Goal: Information Seeking & Learning: Learn about a topic

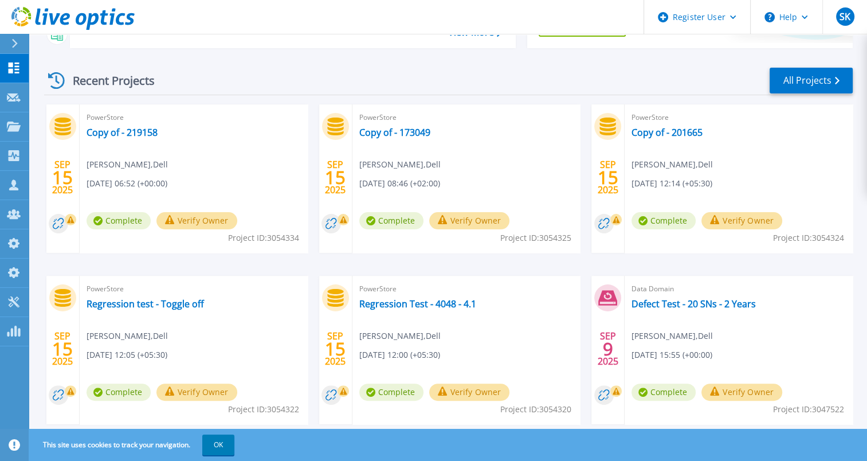
scroll to position [222, 0]
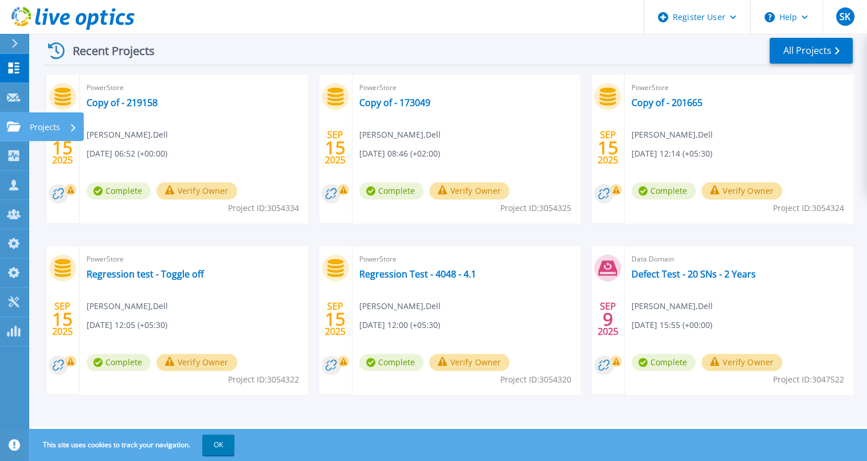
drag, startPoint x: 22, startPoint y: 125, endPoint x: 54, endPoint y: 137, distance: 34.8
click at [22, 125] on link "Projects Projects" at bounding box center [14, 126] width 29 height 29
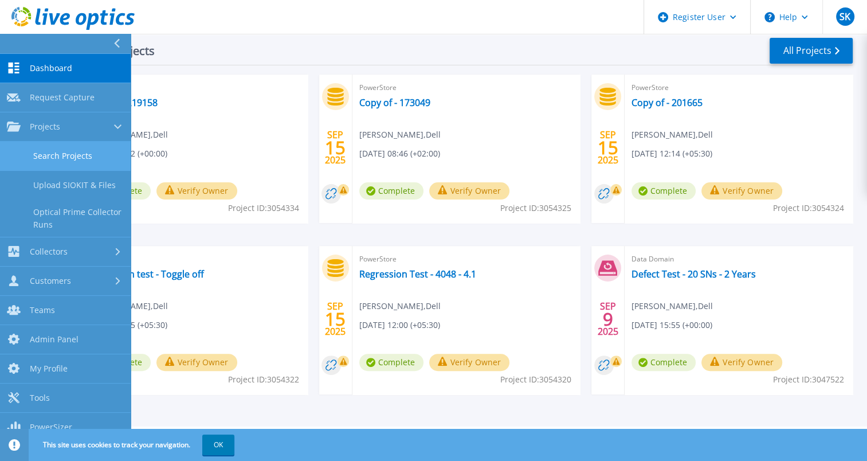
click at [76, 148] on link "Search Projects" at bounding box center [65, 156] width 131 height 29
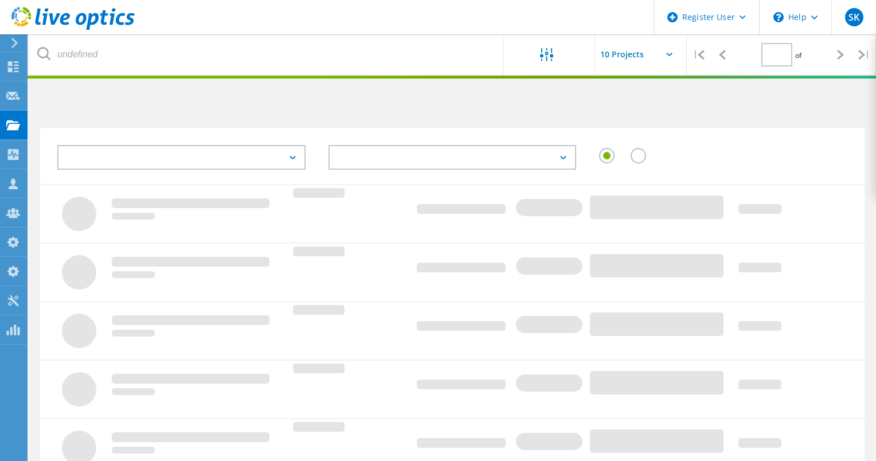
type input "1"
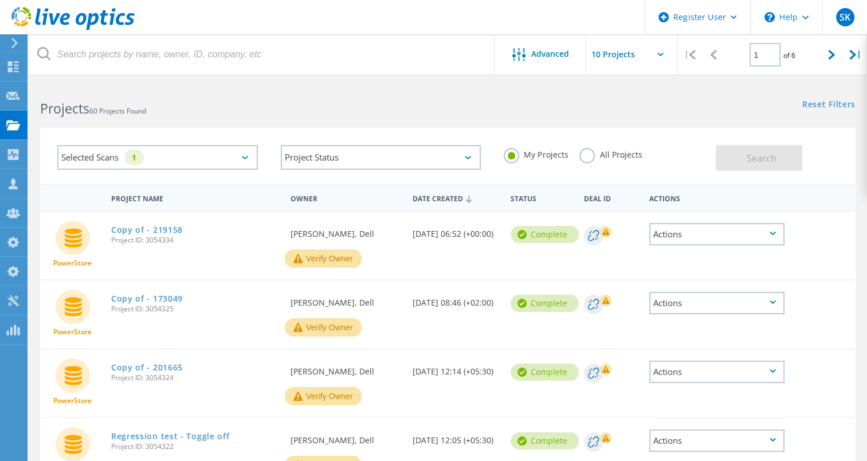
drag, startPoint x: 583, startPoint y: 155, endPoint x: 647, endPoint y: 171, distance: 65.6
click at [583, 155] on label "All Projects" at bounding box center [610, 153] width 62 height 11
click at [0, 0] on input "All Projects" at bounding box center [0, 0] width 0 height 0
click at [803, 165] on div "Search" at bounding box center [783, 152] width 134 height 37
click at [746, 159] on button "Search" at bounding box center [759, 158] width 87 height 26
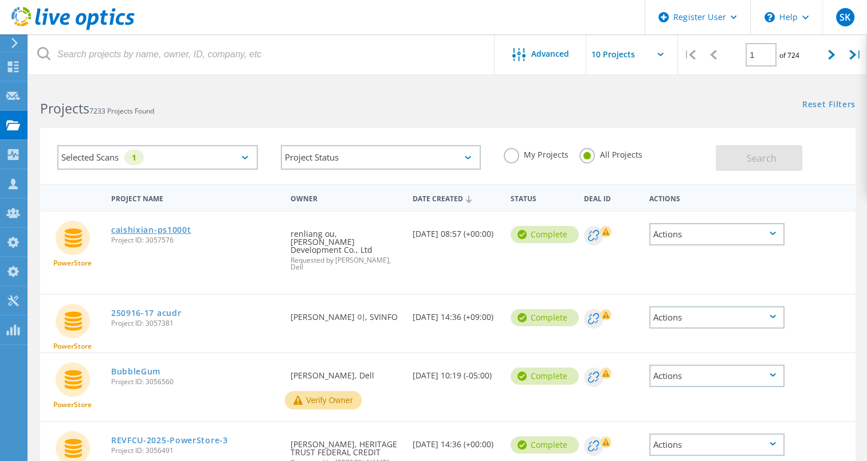
click at [179, 230] on link "caishixian-ps1000t" at bounding box center [151, 230] width 80 height 8
click at [171, 309] on link "250916-17 acudr" at bounding box center [146, 313] width 71 height 8
click at [138, 367] on link "BubbleGum" at bounding box center [135, 371] width 49 height 8
click at [187, 436] on link "REVFCU-2025-PowerStore-3" at bounding box center [169, 440] width 117 height 8
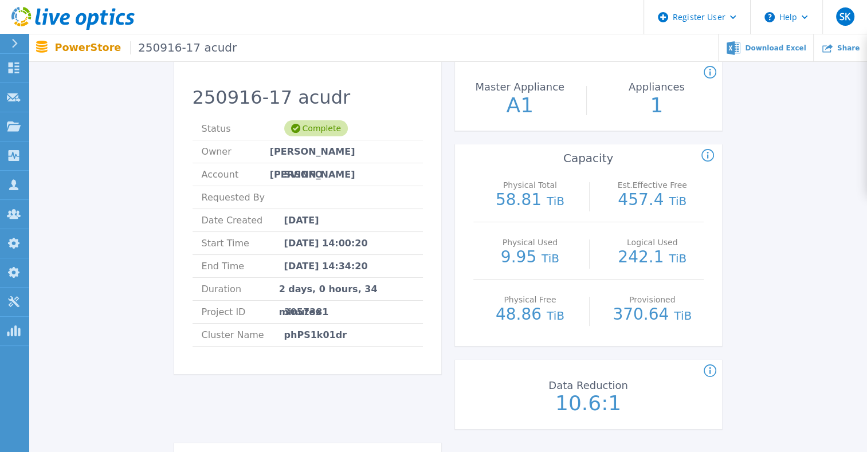
scroll to position [401, 0]
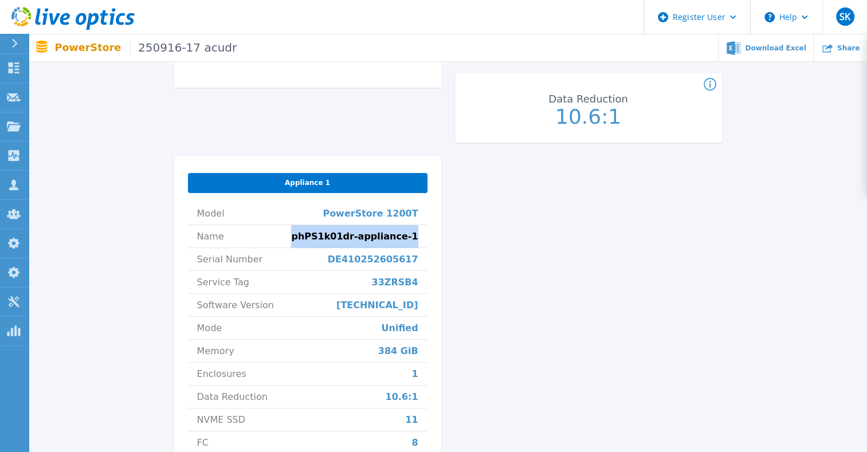
drag, startPoint x: 308, startPoint y: 234, endPoint x: 431, endPoint y: 238, distance: 122.7
click at [431, 238] on div "Appliance 1 Model PowerStore 1200T Name phPS1k01dr-appliance-1 Serial Number DE…" at bounding box center [307, 325] width 267 height 339
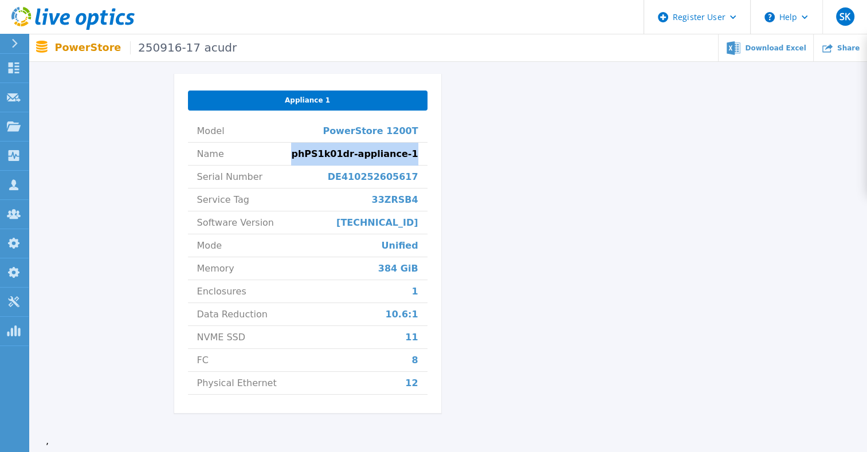
scroll to position [459, 0]
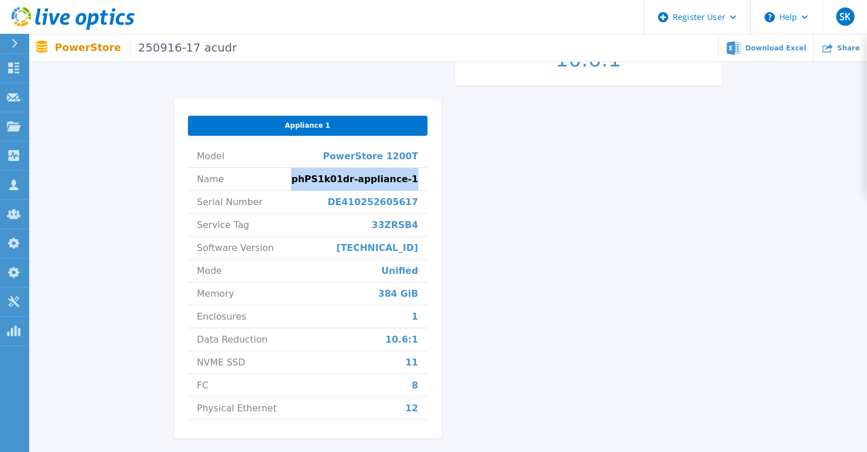
click at [335, 179] on span "phPS1k01dr-appliance-1" at bounding box center [354, 179] width 127 height 22
drag, startPoint x: 319, startPoint y: 179, endPoint x: 366, endPoint y: 179, distance: 46.4
click at [366, 179] on li "Name phPS1k01dr-appliance-1" at bounding box center [308, 179] width 240 height 23
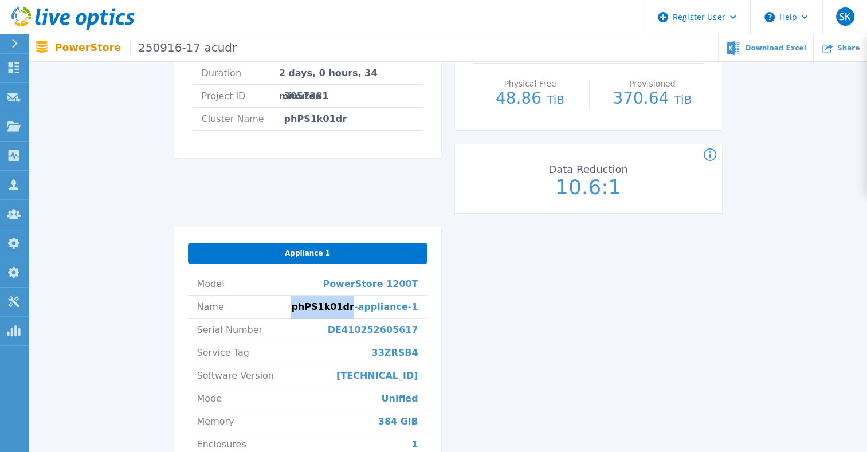
scroll to position [344, 0]
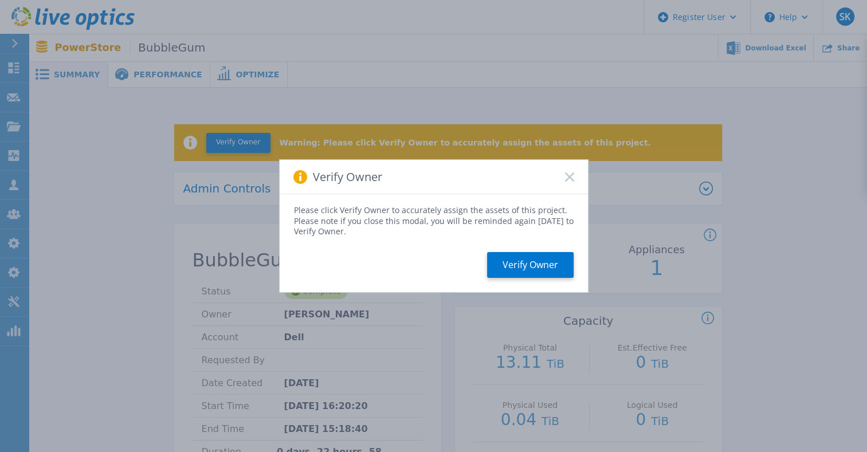
click at [563, 178] on div "Verify Owner" at bounding box center [434, 177] width 308 height 34
click at [569, 174] on icon at bounding box center [569, 177] width 9 height 9
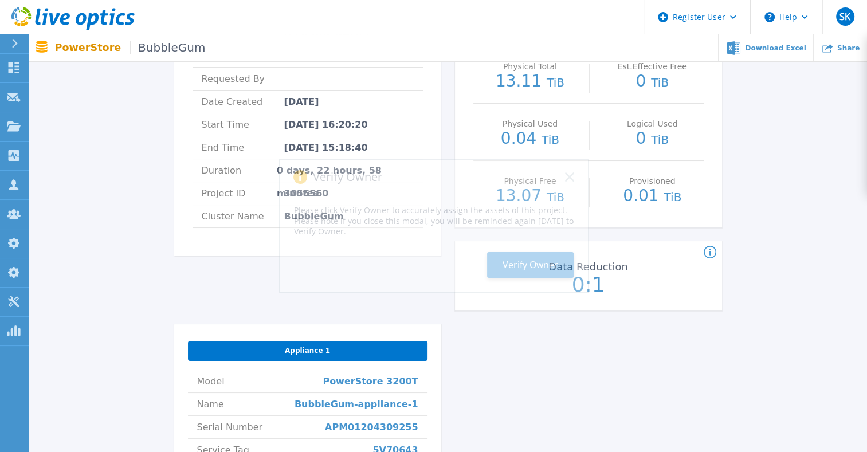
scroll to position [401, 0]
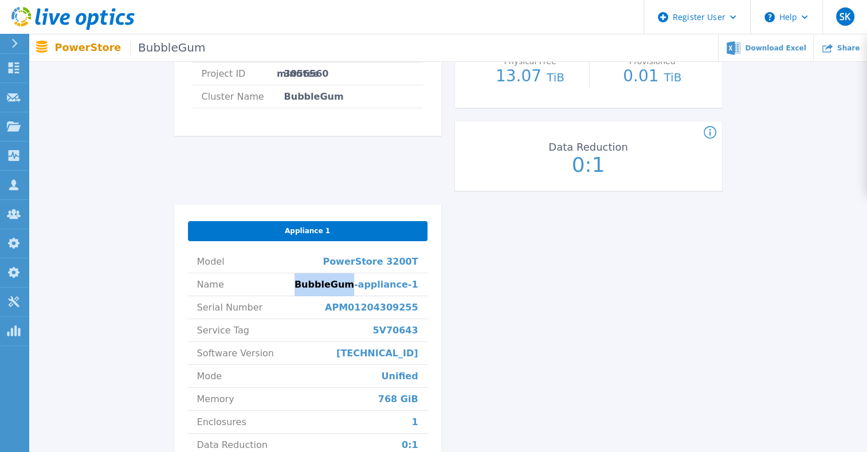
drag, startPoint x: 315, startPoint y: 285, endPoint x: 367, endPoint y: 288, distance: 52.2
click at [367, 288] on li "Name BubbleGum-appliance-1" at bounding box center [308, 284] width 240 height 23
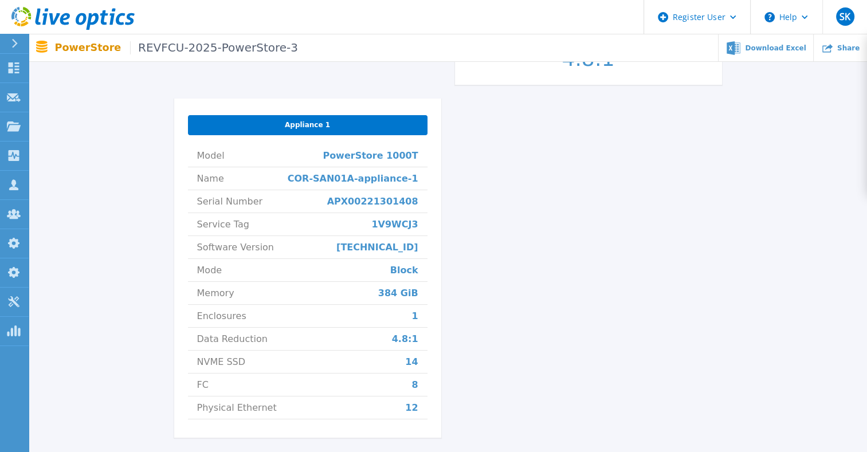
scroll to position [459, 0]
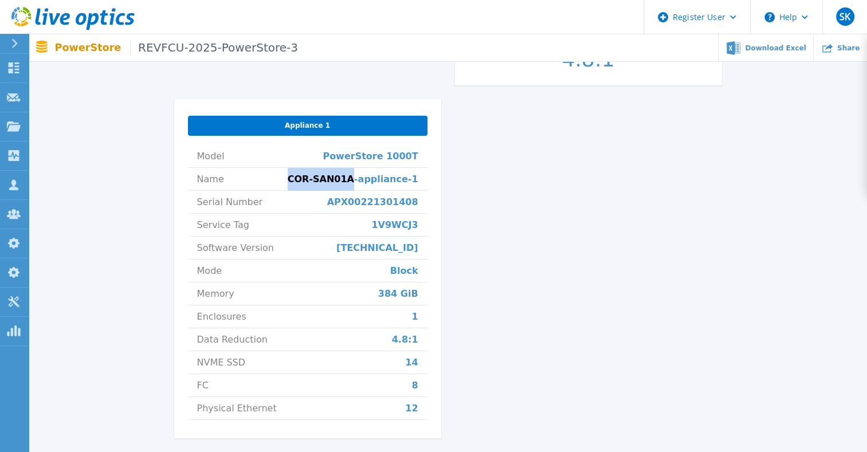
drag, startPoint x: 311, startPoint y: 179, endPoint x: 367, endPoint y: 179, distance: 56.7
click at [367, 179] on li "Name COR-SAN01A-appliance-1" at bounding box center [308, 179] width 240 height 23
